Goal: Task Accomplishment & Management: Use online tool/utility

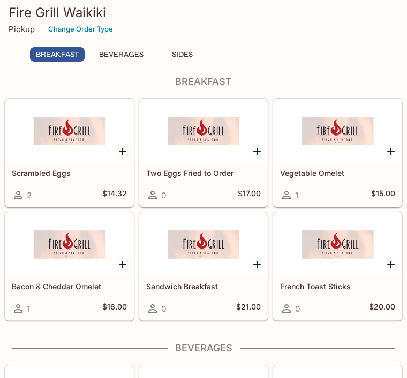
scroll to position [16, 0]
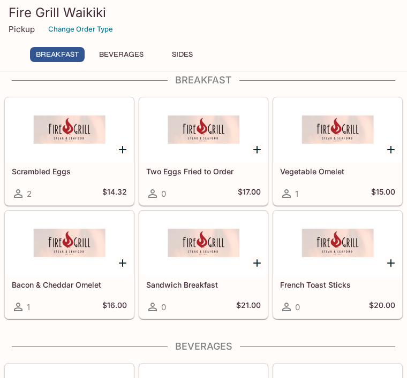
click at [71, 56] on button "Breakfast" at bounding box center [57, 54] width 55 height 15
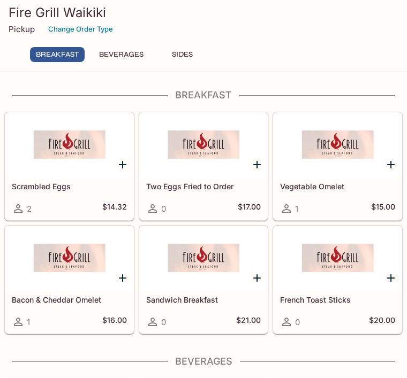
scroll to position [0, 0]
click at [215, 94] on h4 "Breakfast" at bounding box center [203, 96] width 398 height 12
click at [137, 55] on button "Beverages" at bounding box center [121, 54] width 56 height 15
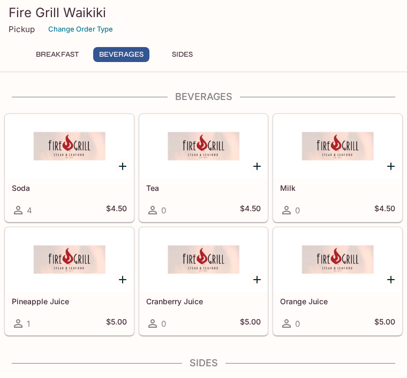
click at [81, 56] on button "Breakfast" at bounding box center [57, 54] width 55 height 15
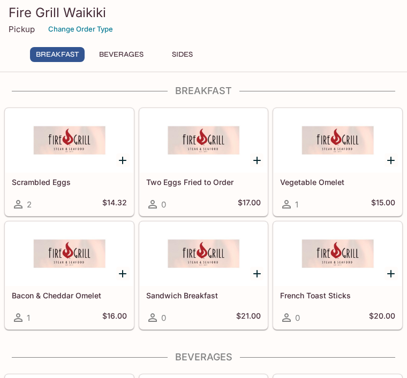
scroll to position [16, 0]
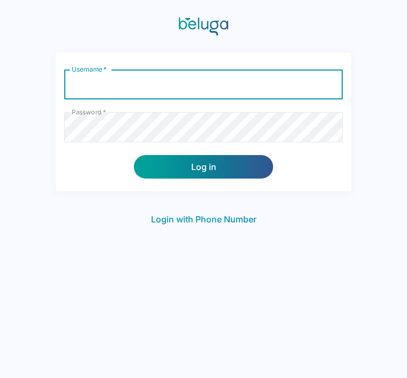
scroll to position [17, 0]
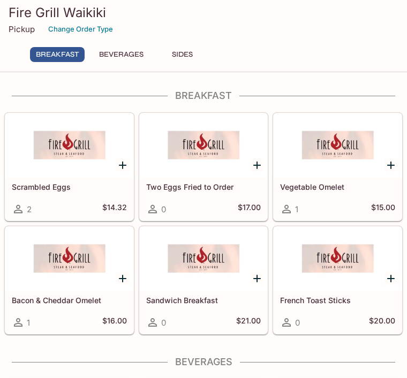
click at [99, 29] on button "Change Order Type" at bounding box center [80, 29] width 74 height 17
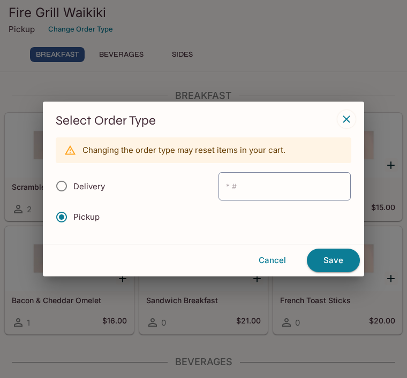
click at [96, 186] on span "Delivery" at bounding box center [89, 186] width 32 height 10
click at [73, 186] on input "Delivery" at bounding box center [61, 186] width 22 height 22
radio input "true"
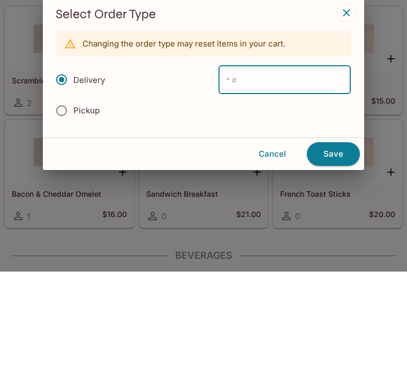
click at [278, 249] on button "Cancel" at bounding box center [272, 260] width 60 height 22
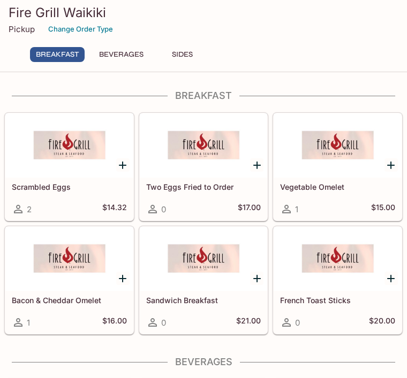
click at [113, 25] on button "Change Order Type" at bounding box center [80, 29] width 74 height 17
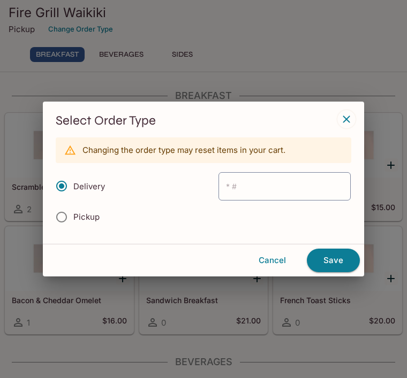
click at [263, 183] on input "text" at bounding box center [284, 186] width 132 height 28
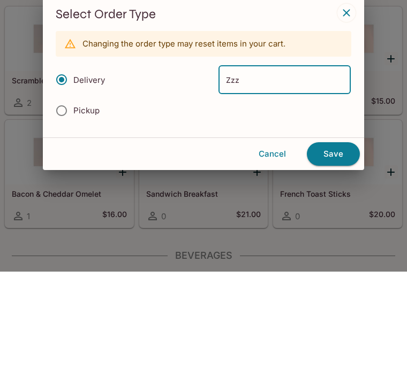
type input "Zzz"
click at [344, 249] on button "Save" at bounding box center [333, 261] width 53 height 24
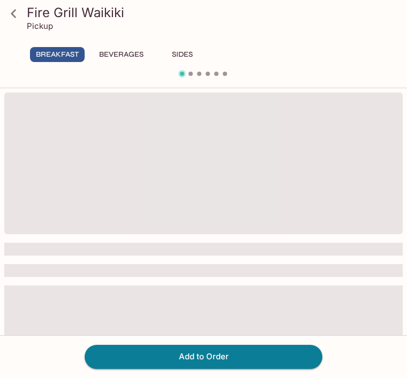
scroll to position [55, 0]
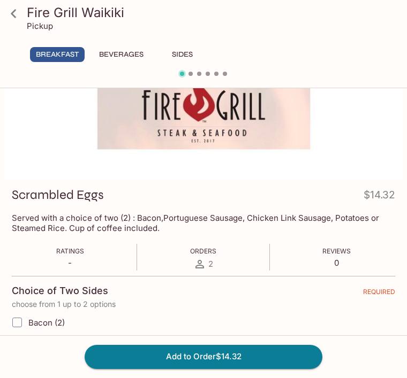
click at [12, 13] on icon at bounding box center [13, 13] width 5 height 9
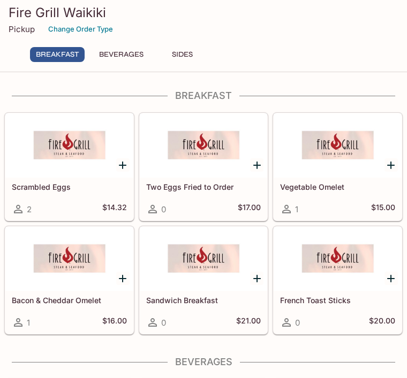
click at [180, 53] on button "Sides" at bounding box center [182, 54] width 48 height 15
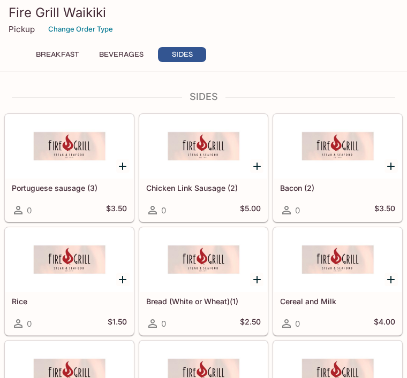
click at [133, 53] on button "Beverages" at bounding box center [121, 54] width 56 height 15
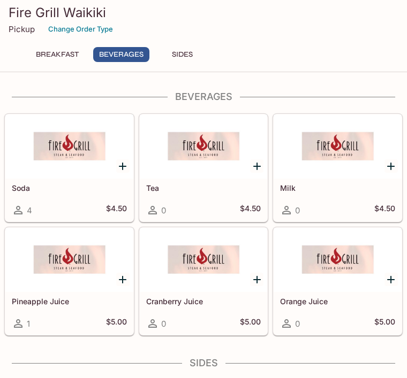
click at [63, 59] on button "Breakfast" at bounding box center [57, 54] width 55 height 15
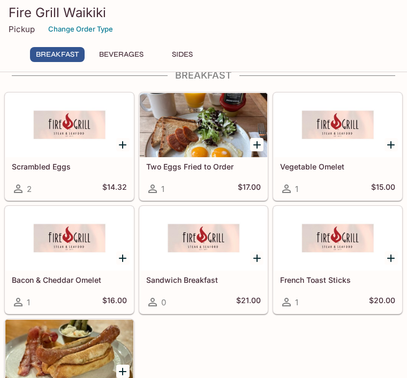
scroll to position [20, 0]
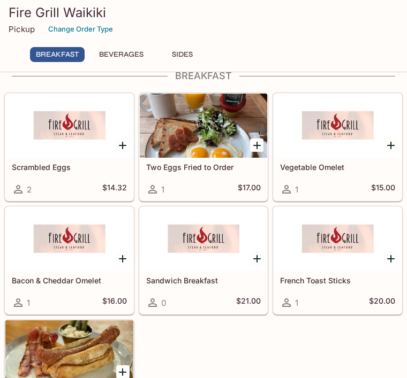
click at [209, 128] on div at bounding box center [204, 126] width 128 height 64
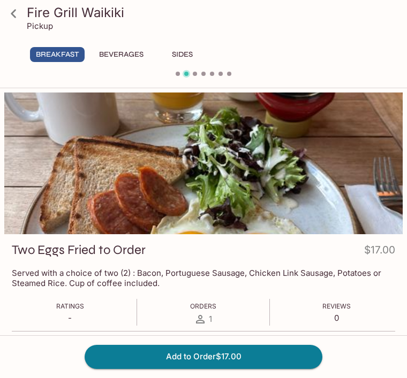
click at [10, 16] on icon at bounding box center [13, 13] width 19 height 19
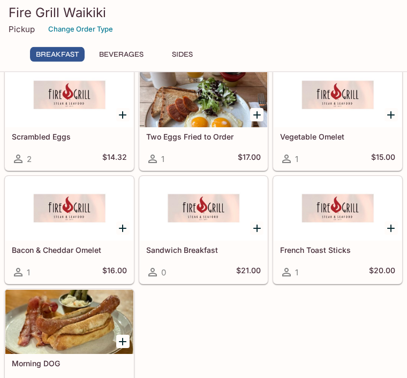
scroll to position [50, 0]
click at [86, 321] on div at bounding box center [69, 322] width 128 height 64
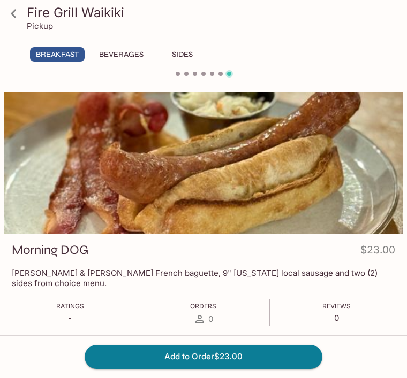
click at [12, 11] on icon at bounding box center [13, 13] width 19 height 19
